Goal: Task Accomplishment & Management: Manage account settings

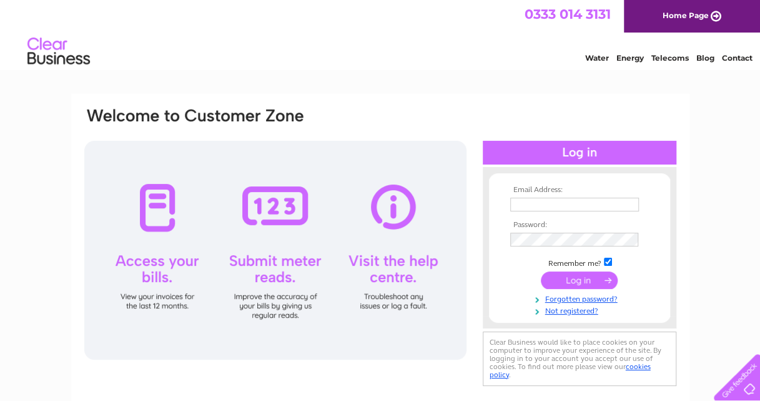
type input "[EMAIL_ADDRESS][DOMAIN_NAME]"
click at [590, 279] on input "submit" at bounding box center [579, 279] width 77 height 17
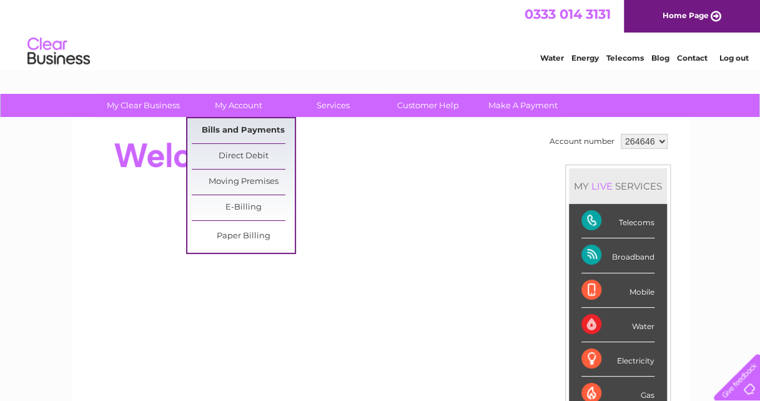
click at [234, 128] on link "Bills and Payments" at bounding box center [243, 130] width 103 height 25
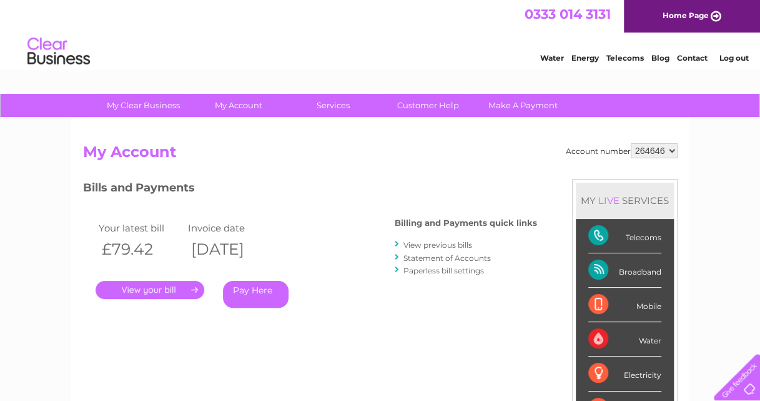
click at [450, 242] on link "View previous bills" at bounding box center [438, 244] width 69 height 9
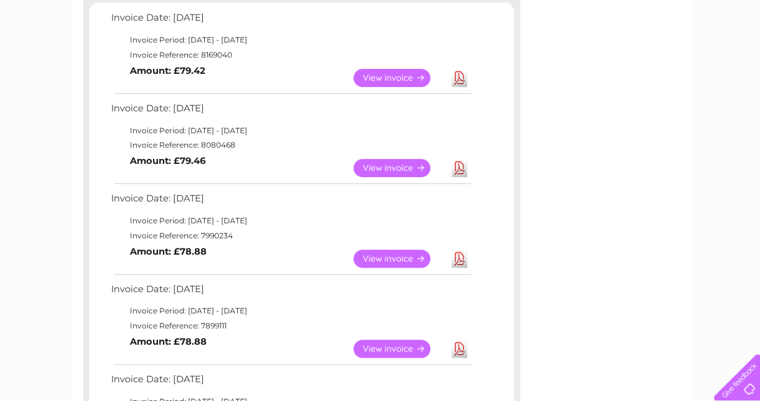
scroll to position [250, 0]
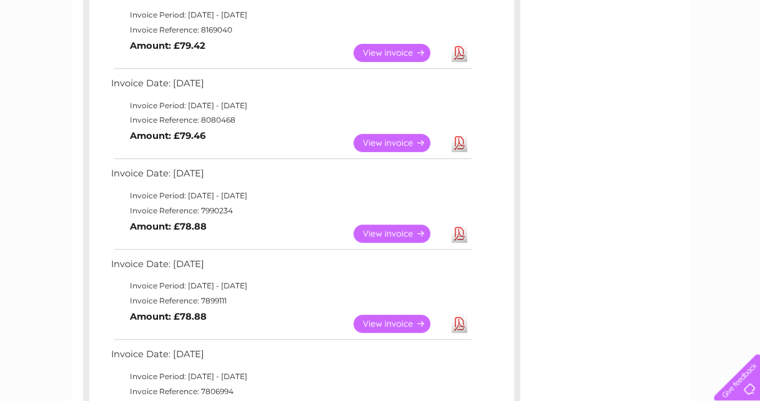
click at [404, 322] on link "View" at bounding box center [400, 323] width 92 height 18
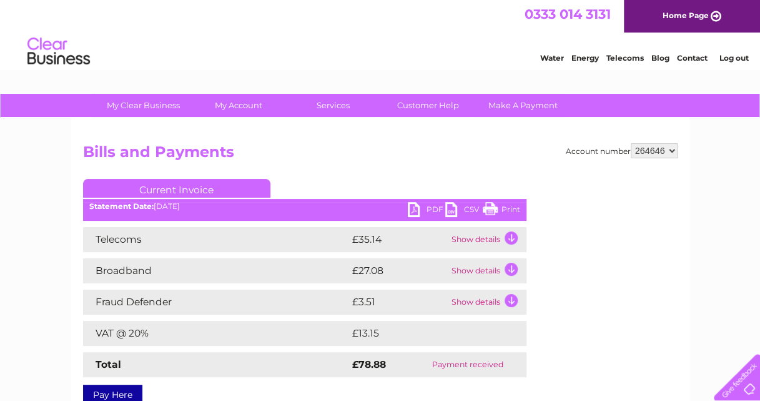
click at [419, 206] on link "PDF" at bounding box center [426, 211] width 37 height 18
click at [501, 208] on link "Print" at bounding box center [501, 211] width 37 height 18
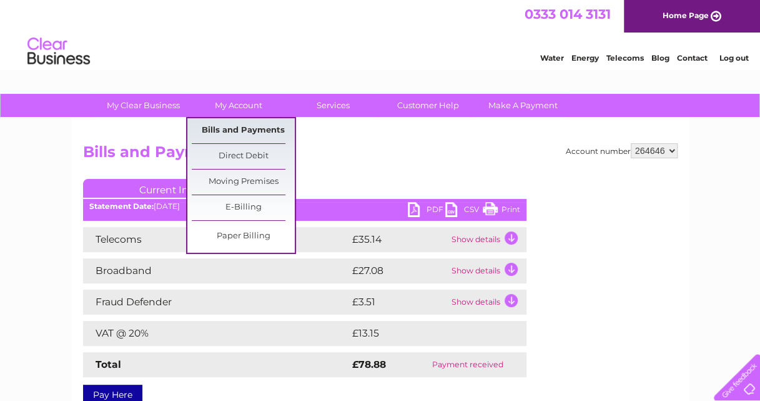
click at [247, 132] on link "Bills and Payments" at bounding box center [243, 130] width 103 height 25
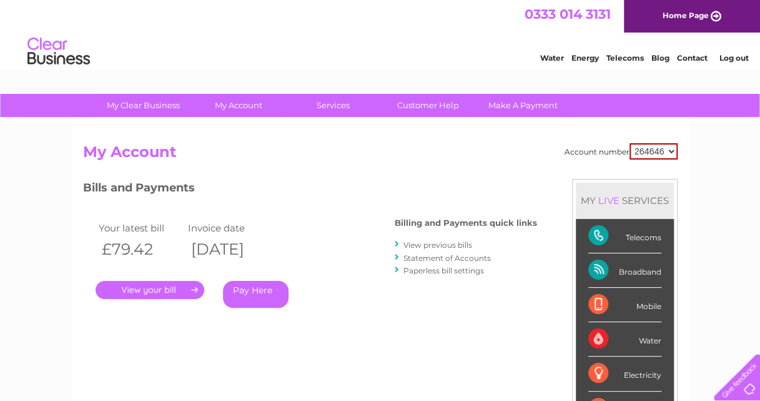
click at [416, 246] on link "View previous bills" at bounding box center [438, 244] width 69 height 9
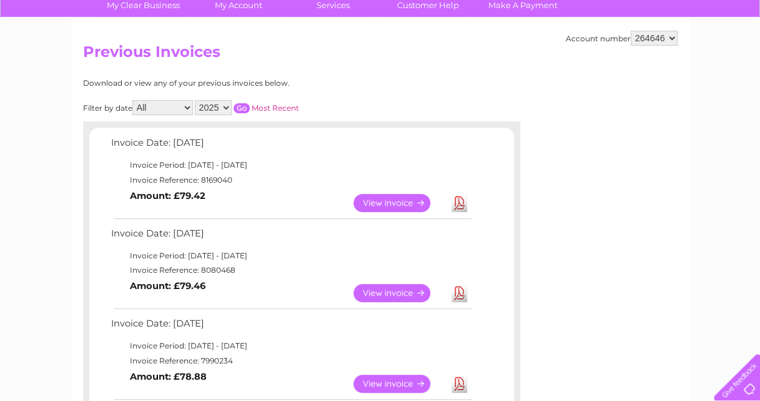
scroll to position [125, 0]
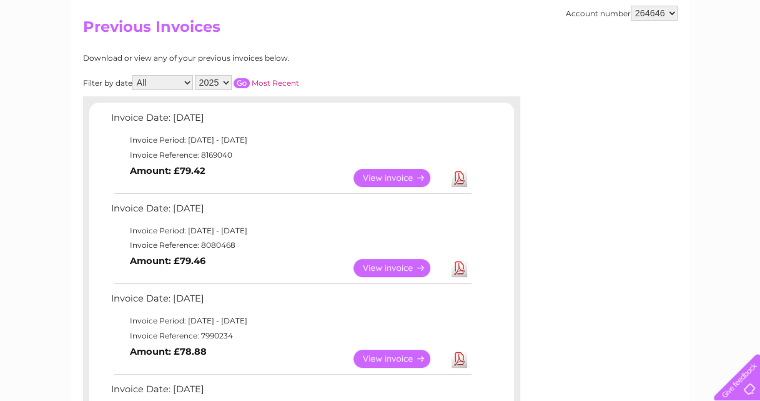
click at [410, 354] on link "View" at bounding box center [400, 358] width 92 height 18
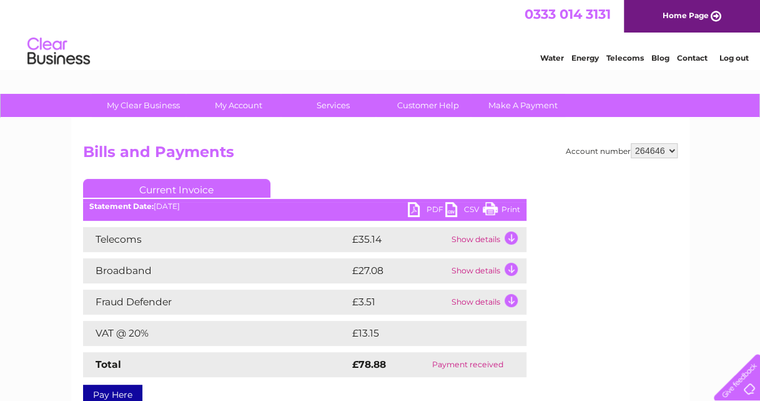
click at [512, 204] on link "Print" at bounding box center [501, 211] width 37 height 18
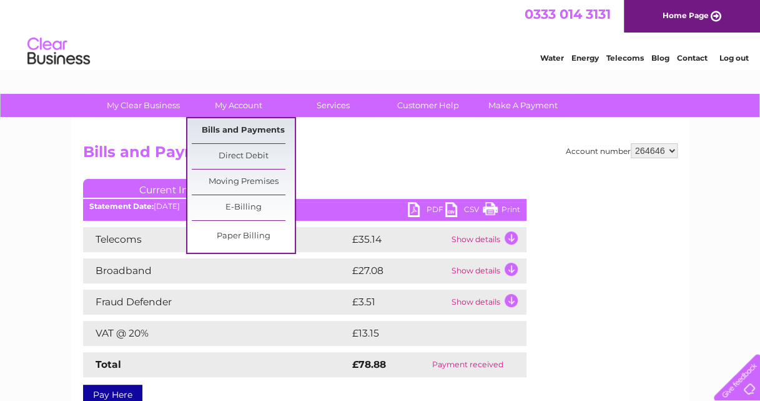
click at [253, 122] on link "Bills and Payments" at bounding box center [243, 130] width 103 height 25
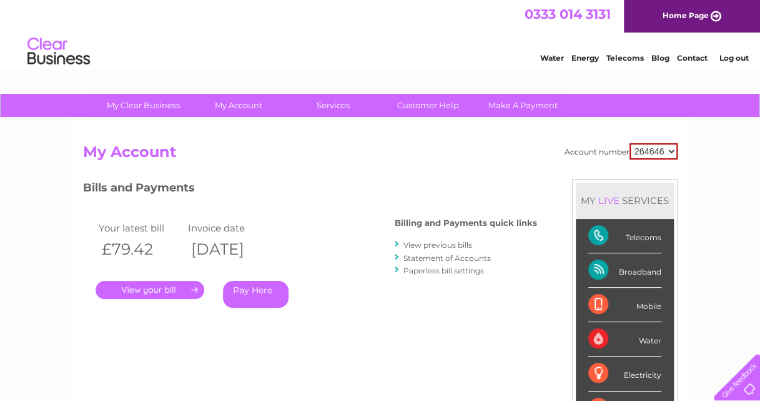
click at [452, 241] on link "View previous bills" at bounding box center [438, 244] width 69 height 9
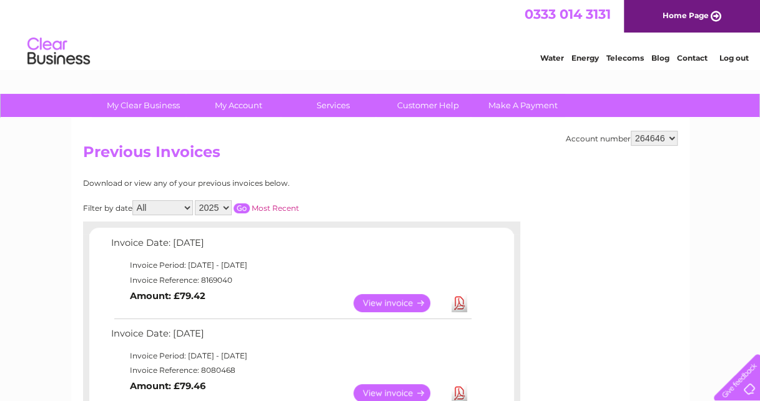
click at [386, 391] on link "View" at bounding box center [400, 393] width 92 height 18
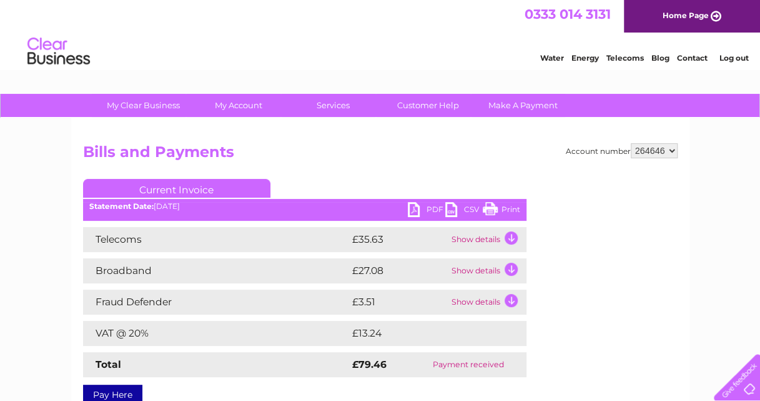
click at [512, 209] on link "Print" at bounding box center [501, 211] width 37 height 18
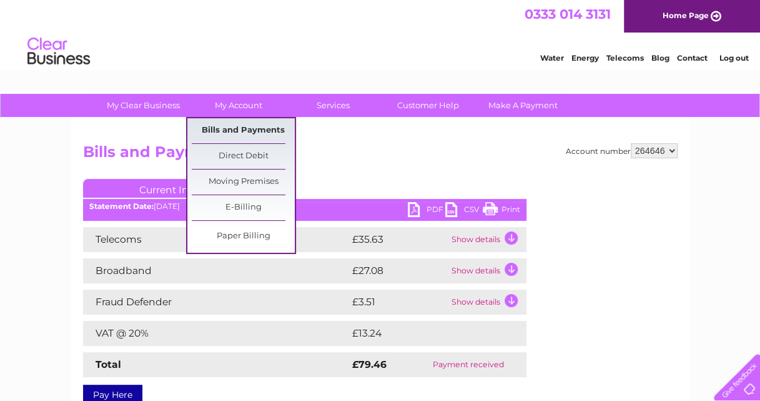
click at [238, 131] on link "Bills and Payments" at bounding box center [243, 130] width 103 height 25
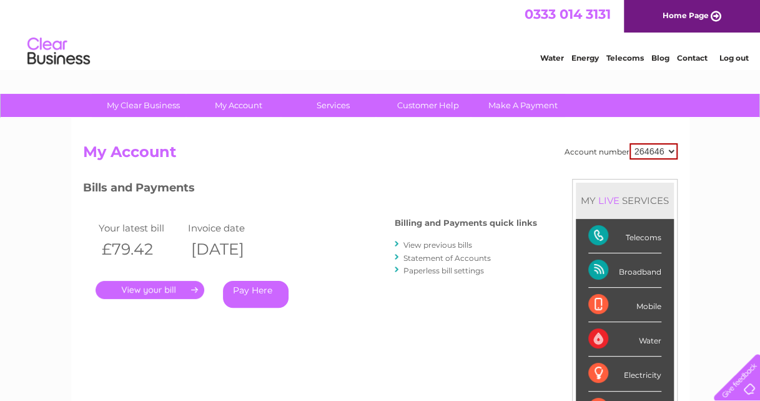
click at [425, 241] on link "View previous bills" at bounding box center [438, 244] width 69 height 9
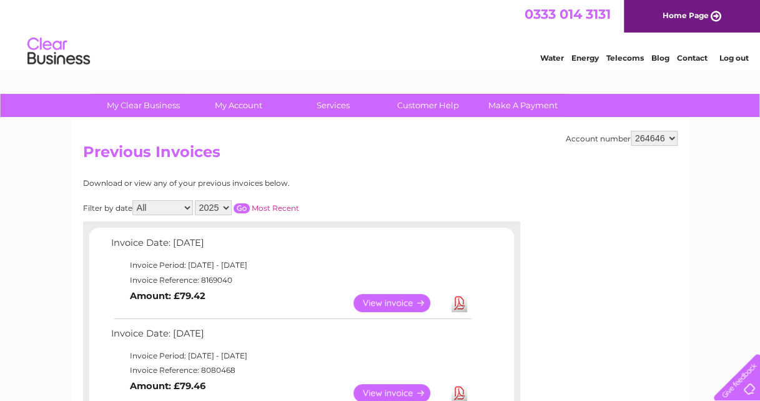
click at [373, 300] on link "View" at bounding box center [400, 303] width 92 height 18
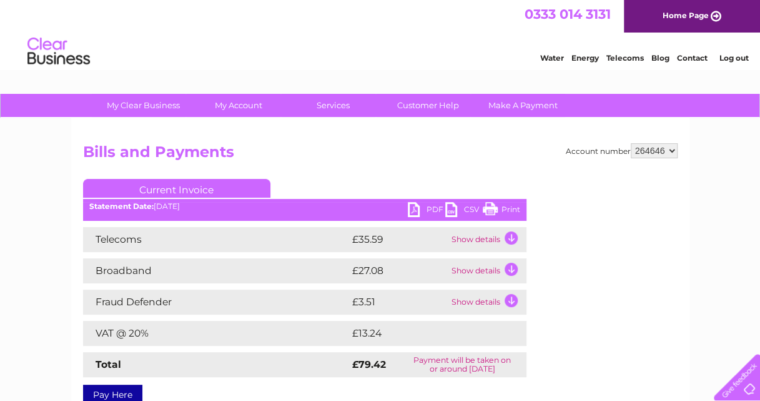
click at [511, 206] on link "Print" at bounding box center [501, 211] width 37 height 18
click at [726, 56] on link "Log out" at bounding box center [733, 57] width 29 height 9
